Goal: Complete application form: Complete application form

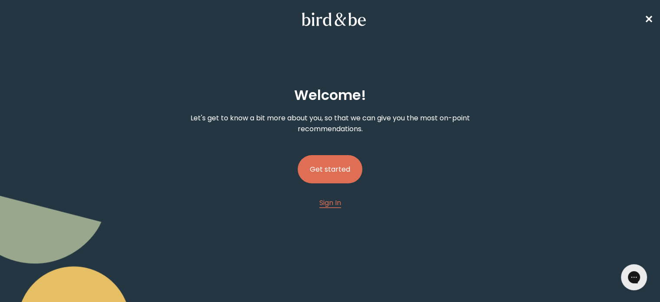
click at [340, 172] on button "Get started" at bounding box center [330, 169] width 65 height 28
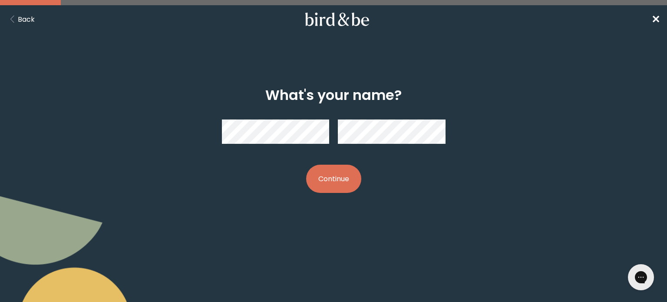
click at [353, 183] on button "Continue" at bounding box center [333, 179] width 55 height 28
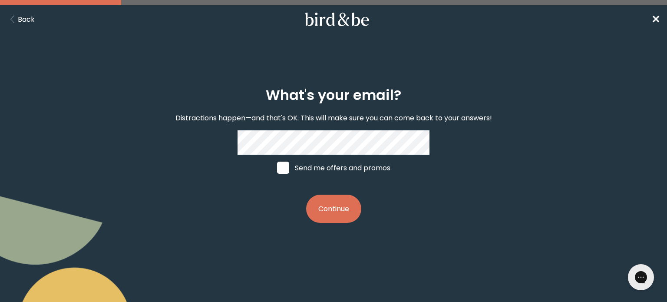
click at [344, 221] on button "Continue" at bounding box center [333, 209] width 55 height 28
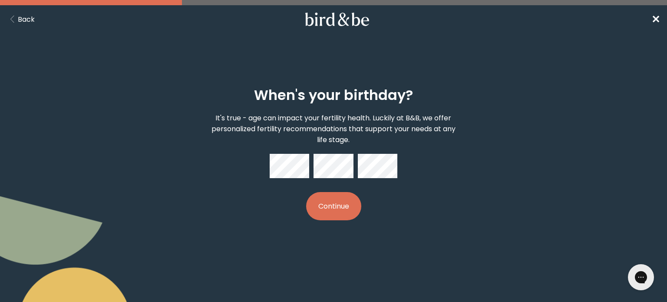
click at [344, 200] on button "Continue" at bounding box center [333, 206] width 55 height 28
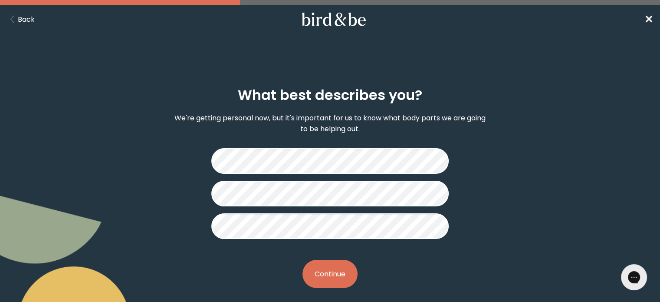
click at [343, 264] on button "Continue" at bounding box center [330, 274] width 55 height 28
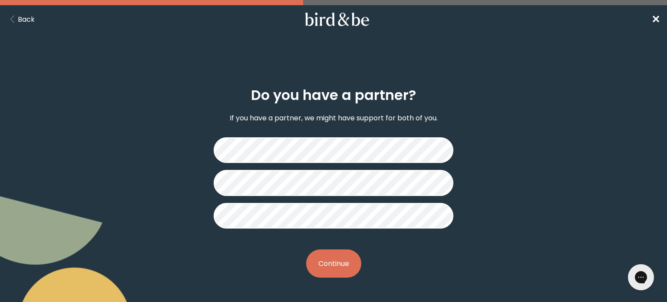
click at [349, 254] on button "Continue" at bounding box center [333, 263] width 55 height 28
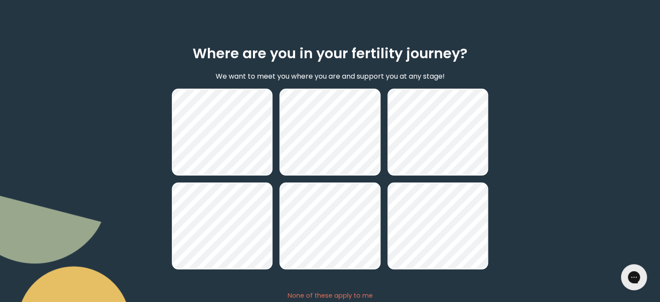
scroll to position [105, 0]
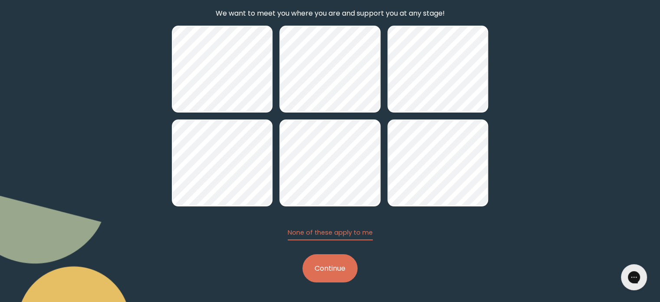
click at [334, 267] on button "Continue" at bounding box center [330, 268] width 55 height 28
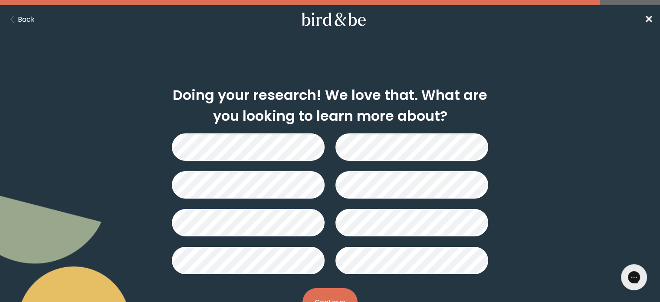
scroll to position [35, 0]
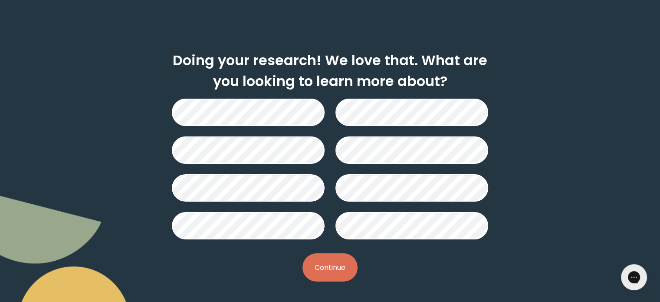
click at [334, 264] on button "Continue" at bounding box center [330, 267] width 55 height 28
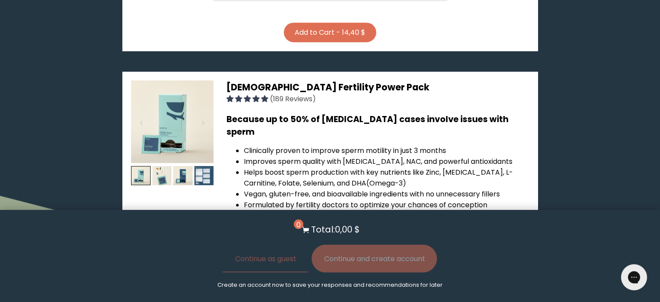
scroll to position [447, 0]
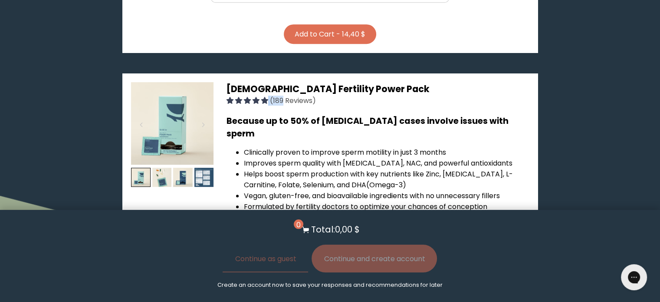
drag, startPoint x: 262, startPoint y: 94, endPoint x: 285, endPoint y: 99, distance: 23.8
click at [285, 99] on div "(189 Reviews)" at bounding box center [378, 101] width 303 height 10
click at [285, 99] on span "(189 Reviews)" at bounding box center [293, 101] width 46 height 10
click at [298, 99] on span "(189 Reviews)" at bounding box center [293, 101] width 46 height 10
click at [264, 85] on span "[DEMOGRAPHIC_DATA] Fertility Power Pack" at bounding box center [328, 88] width 203 height 13
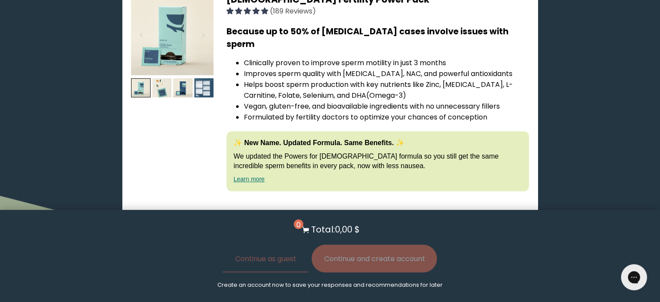
scroll to position [561, 0]
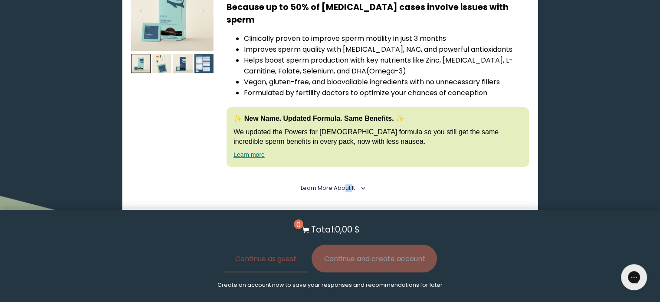
drag, startPoint x: 345, startPoint y: 163, endPoint x: 353, endPoint y: 168, distance: 9.4
click at [353, 175] on details "Learn More About it < What makes it special 30 daily packs to simplify your rou…" at bounding box center [330, 188] width 398 height 26
click at [353, 184] on span "Learn More About it" at bounding box center [328, 187] width 54 height 7
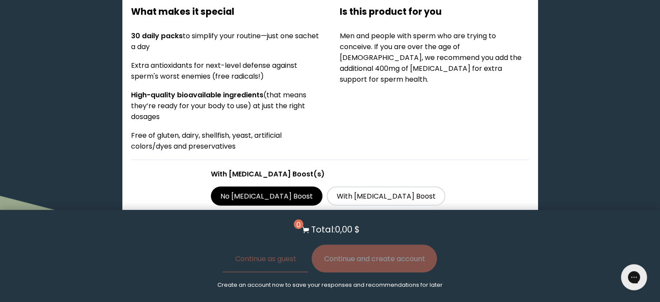
scroll to position [764, 0]
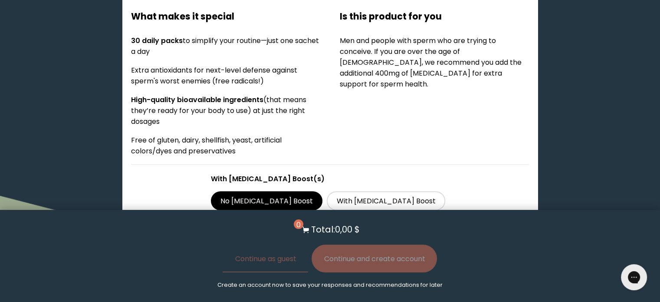
click at [383, 219] on div at bounding box center [339, 231] width 238 height 25
click at [220, 226] on input "73,00 $ One-time purchase" at bounding box center [220, 226] width 0 height 0
click at [334, 173] on div "With [MEDICAL_DATA] Boost(s) No [MEDICAL_DATA] Boost With [MEDICAL_DATA] Boost …" at bounding box center [330, 241] width 239 height 137
click at [349, 191] on label "With [MEDICAL_DATA] Boost" at bounding box center [386, 200] width 119 height 19
click at [0, 0] on input "With [MEDICAL_DATA] Boost" at bounding box center [0, 0] width 0 height 0
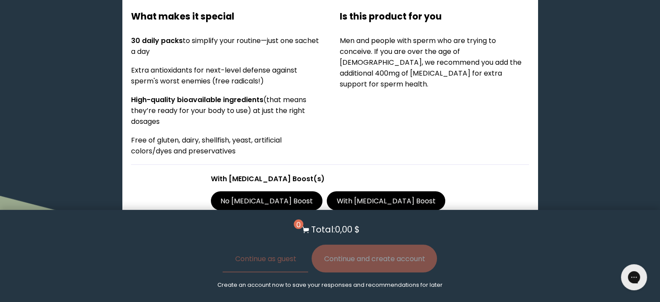
click at [349, 219] on div at bounding box center [339, 231] width 238 height 25
click at [220, 226] on input "92,00 $ One-time purchase" at bounding box center [220, 226] width 0 height 0
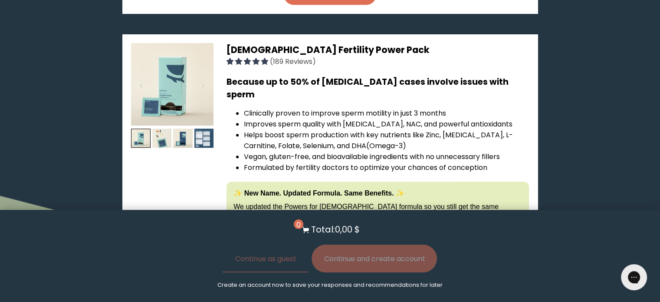
scroll to position [485, 0]
